Goal: Transaction & Acquisition: Purchase product/service

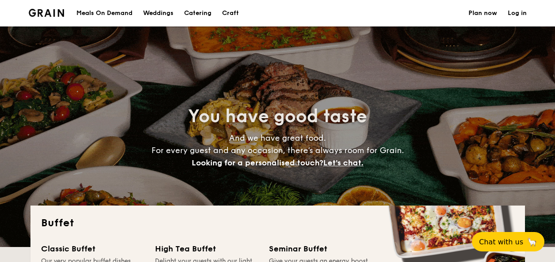
select select
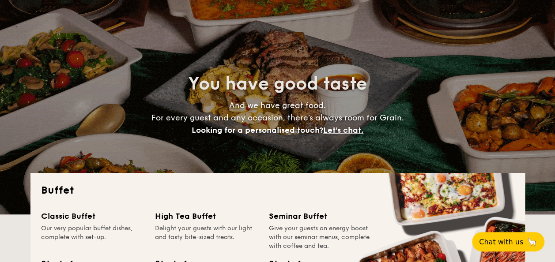
scroll to position [133, 0]
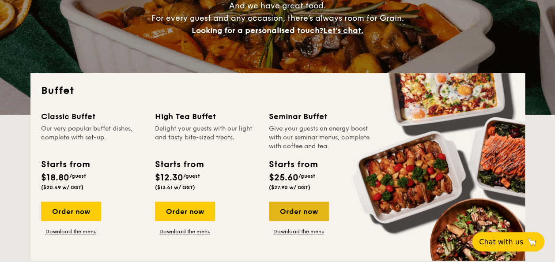
click at [310, 210] on div "Order now" at bounding box center [299, 211] width 60 height 19
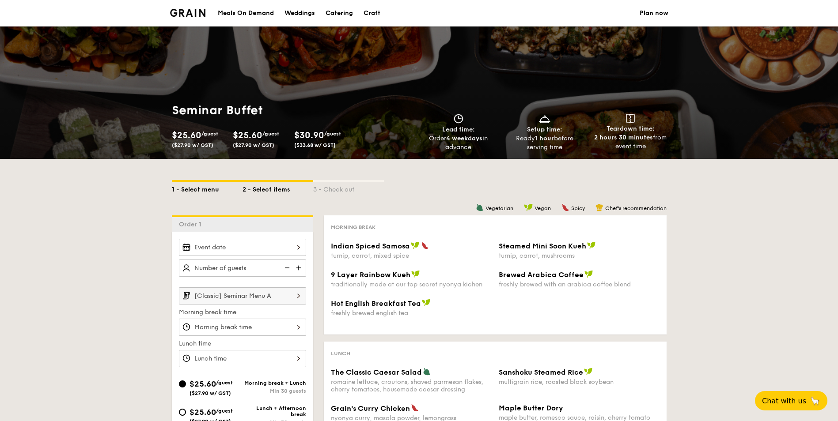
click at [210, 187] on div "1 - Select menu" at bounding box center [207, 188] width 71 height 12
select select
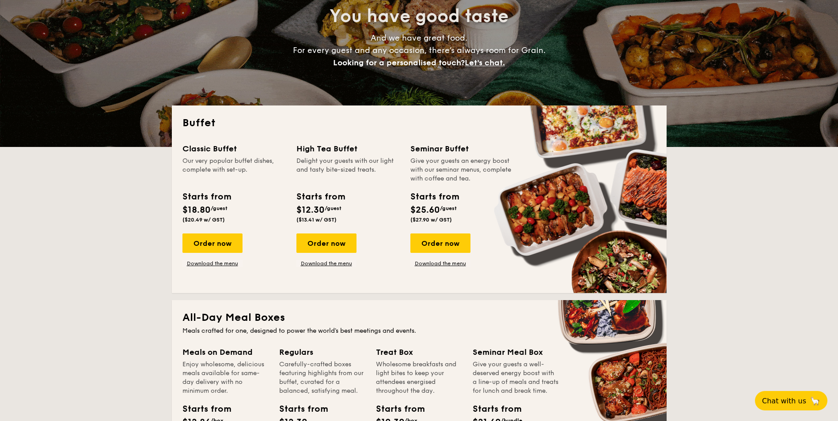
scroll to position [133, 0]
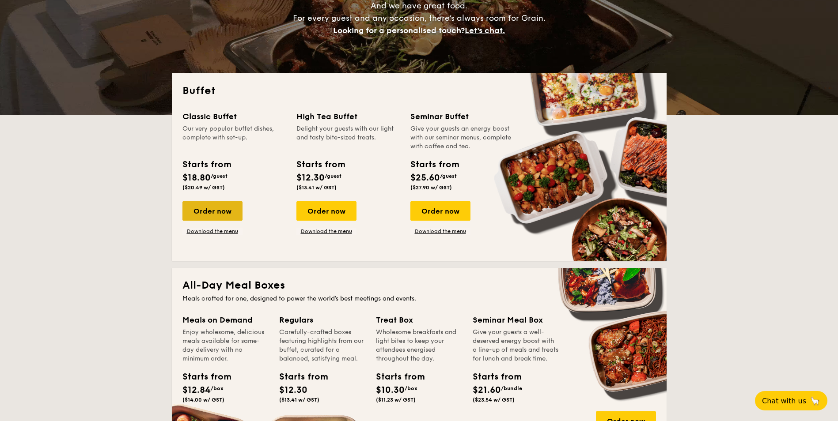
click at [216, 208] on div "Order now" at bounding box center [212, 210] width 60 height 19
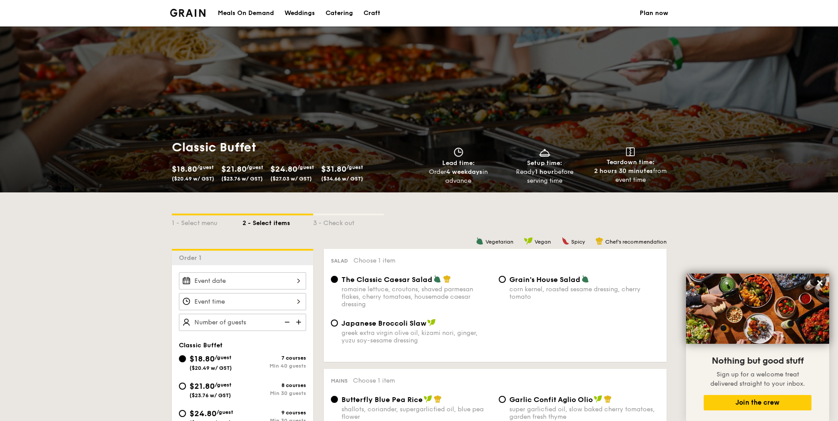
select select
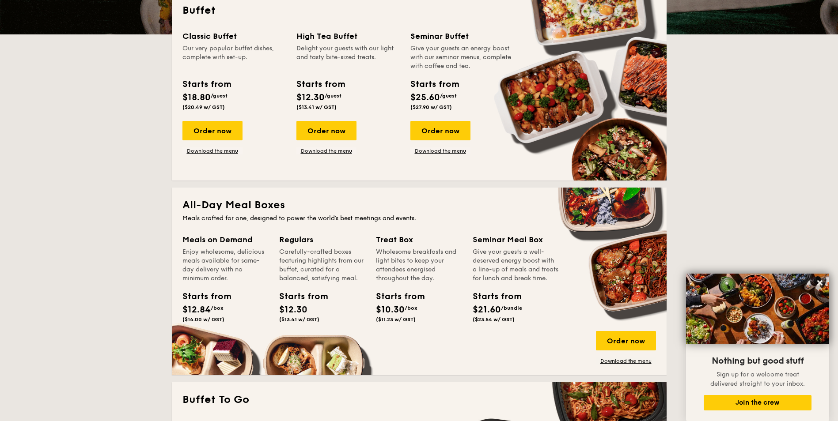
scroll to position [133, 0]
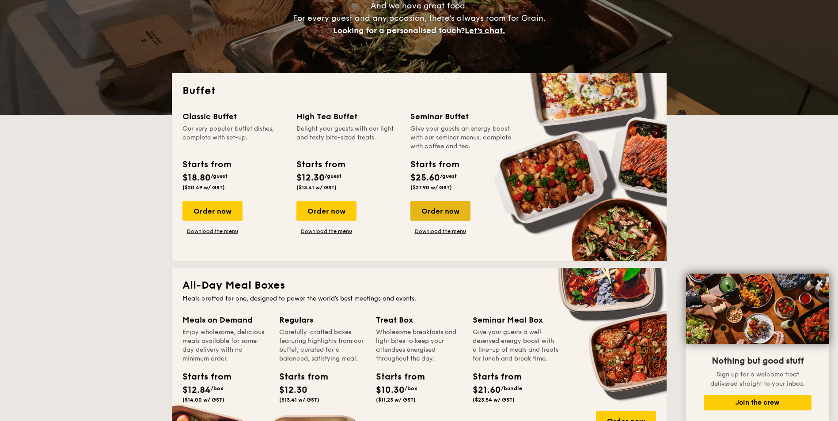
click at [440, 209] on div "Order now" at bounding box center [440, 210] width 60 height 19
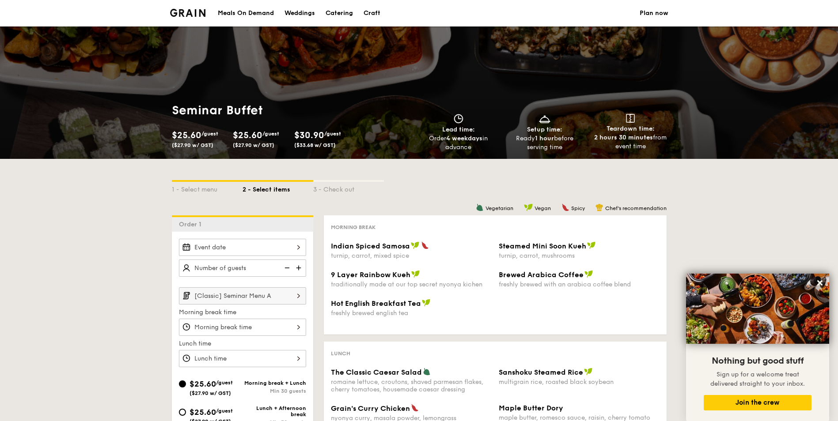
select select
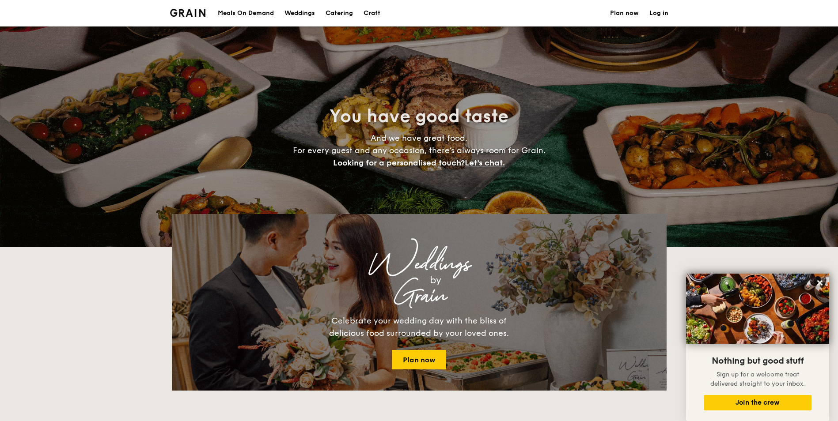
scroll to position [133, 0]
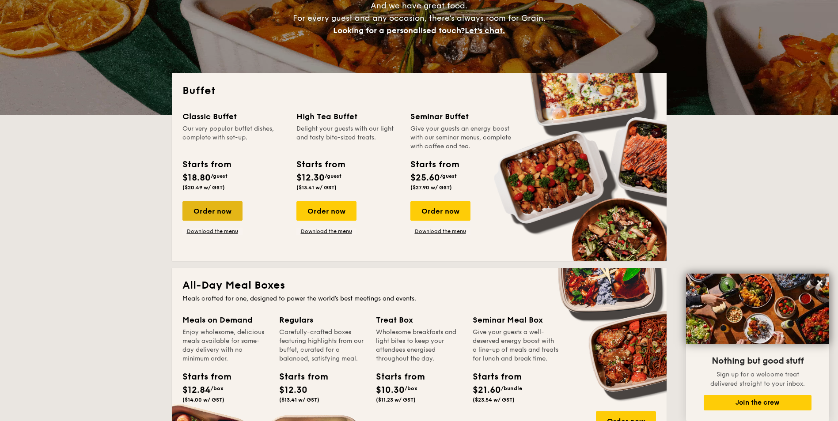
click at [213, 209] on div "Order now" at bounding box center [212, 210] width 60 height 19
